Goal: Information Seeking & Learning: Learn about a topic

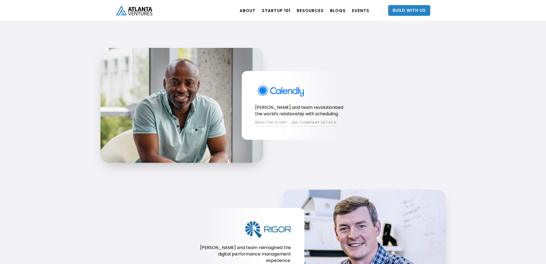
scroll to position [537, 0]
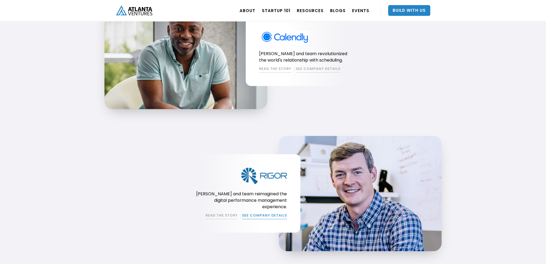
click at [253, 213] on link "SEE COMPANY DETAILS" at bounding box center [264, 216] width 45 height 6
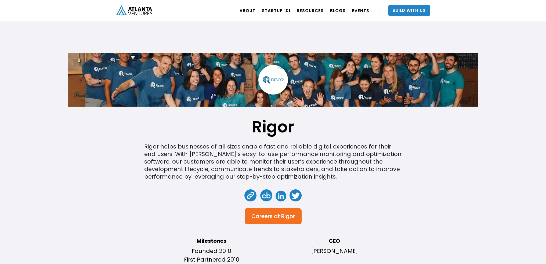
click at [153, 146] on div "Rigor helps businesses of all sizes enable fast and reliable digital experience…" at bounding box center [273, 162] width 258 height 38
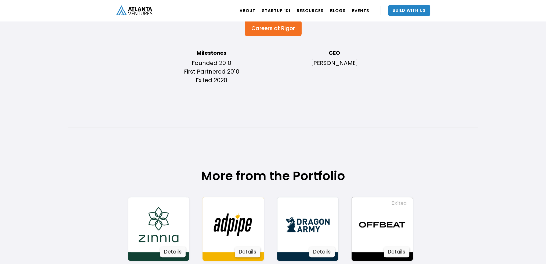
copy div "Rigor"
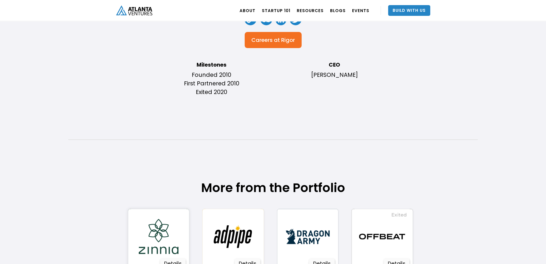
scroll to position [269, 0]
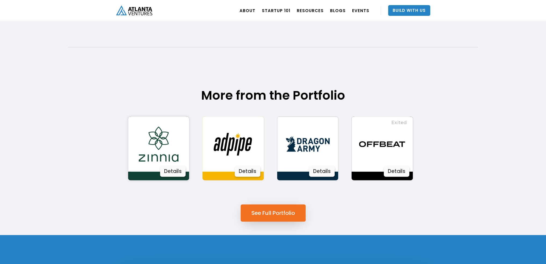
click at [168, 148] on img at bounding box center [158, 144] width 55 height 55
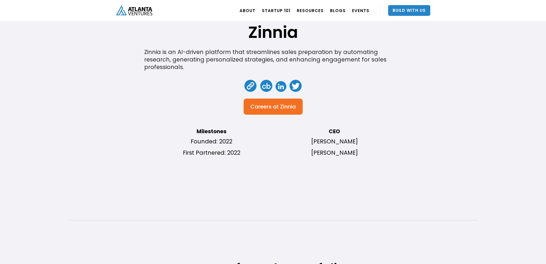
scroll to position [81, 0]
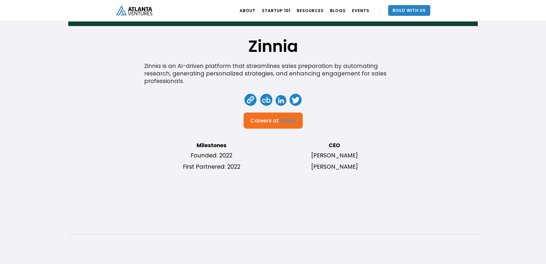
click at [277, 118] on div "Careers at" at bounding box center [264, 120] width 28 height 5
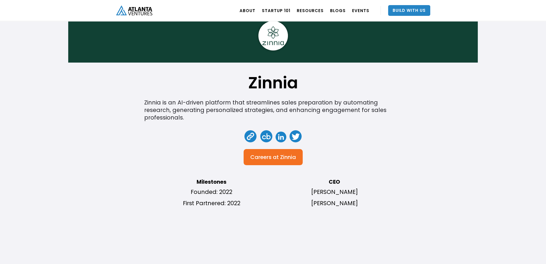
scroll to position [0, 0]
